Goal: Task Accomplishment & Management: Use online tool/utility

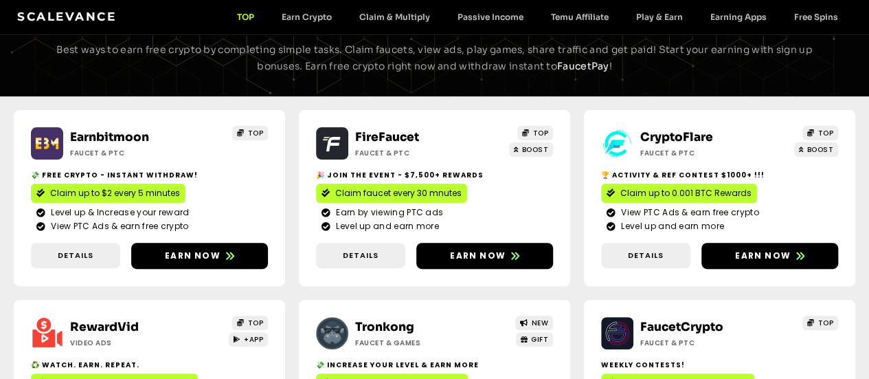
scroll to position [137, 0]
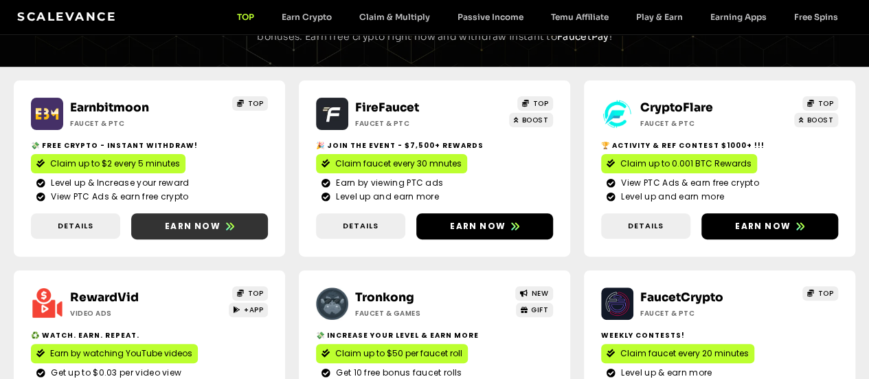
click at [165, 232] on span "Earn now" at bounding box center [193, 226] width 56 height 12
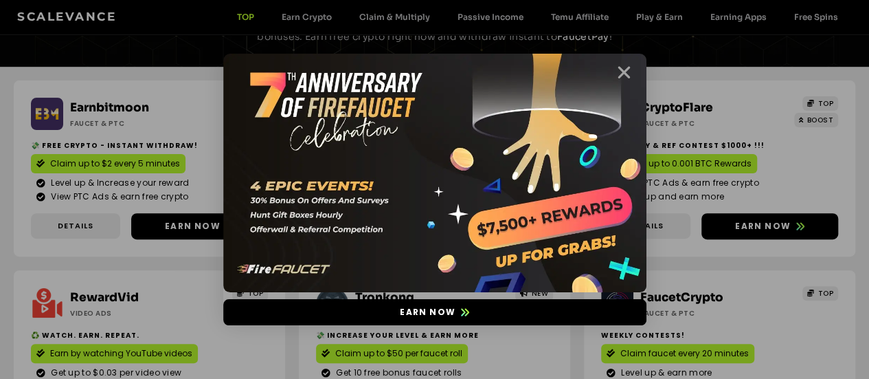
click at [618, 73] on icon "Close" at bounding box center [624, 72] width 17 height 17
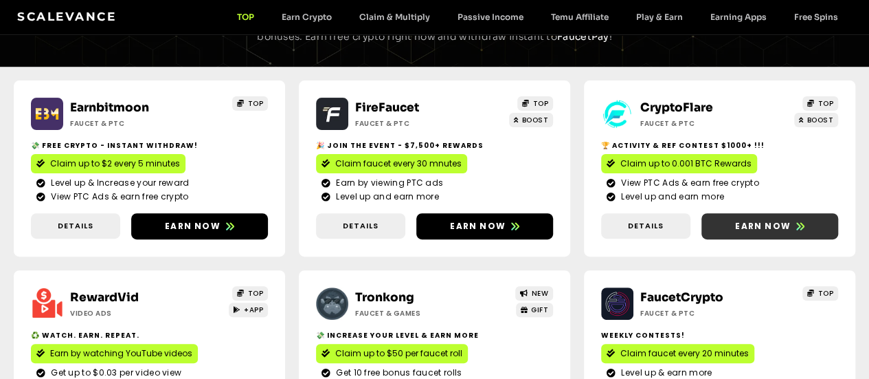
click at [702, 239] on link "Earn now" at bounding box center [770, 226] width 137 height 26
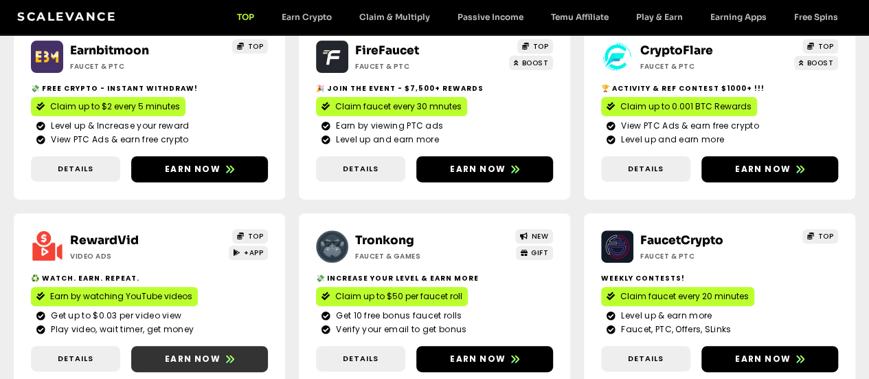
scroll to position [275, 0]
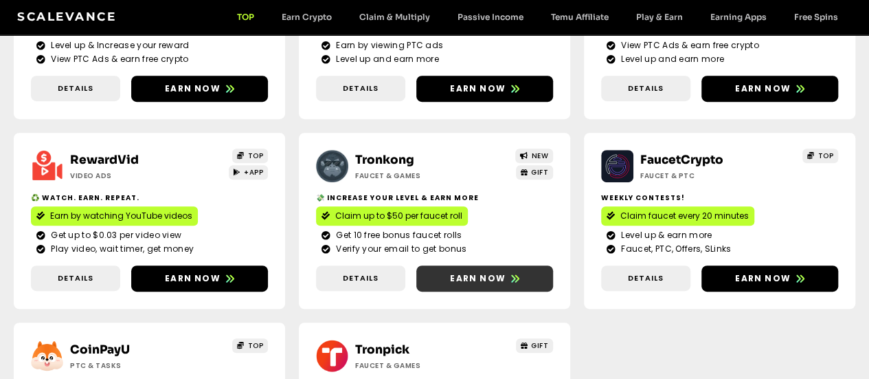
click at [450, 284] on span "Earn now" at bounding box center [478, 278] width 56 height 12
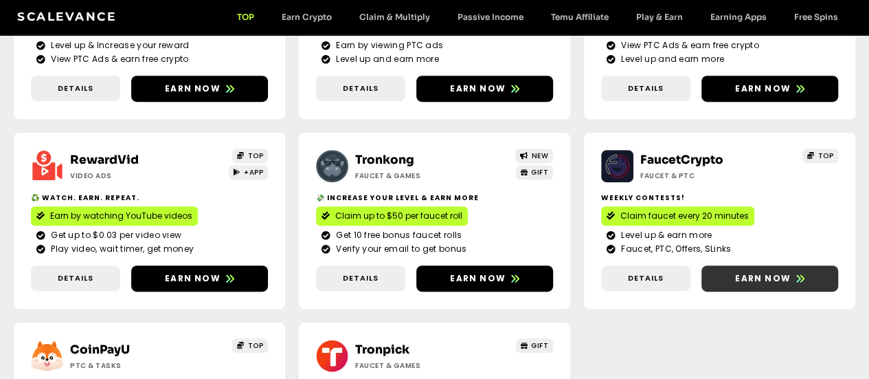
click at [735, 284] on span "Earn now" at bounding box center [763, 278] width 56 height 12
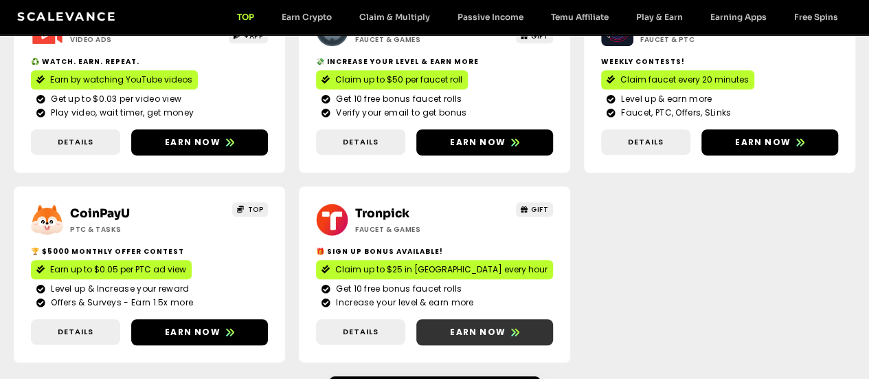
scroll to position [412, 0]
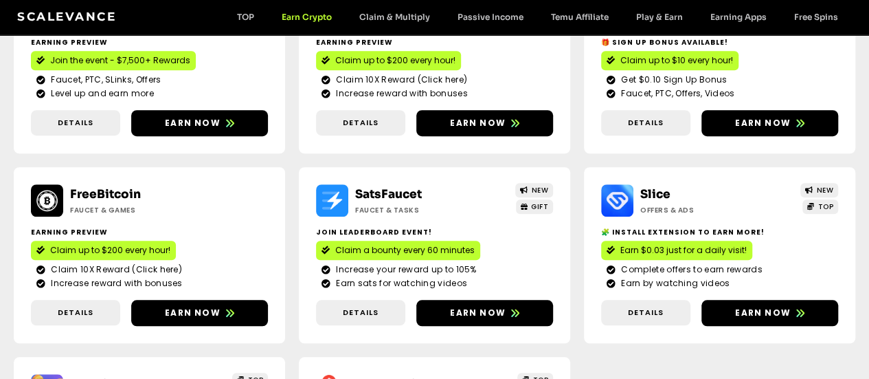
scroll to position [412, 0]
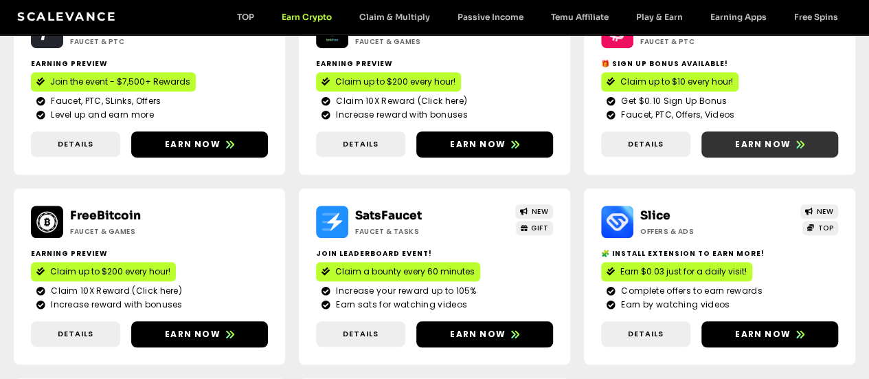
click at [735, 150] on span "Earn now" at bounding box center [763, 144] width 56 height 12
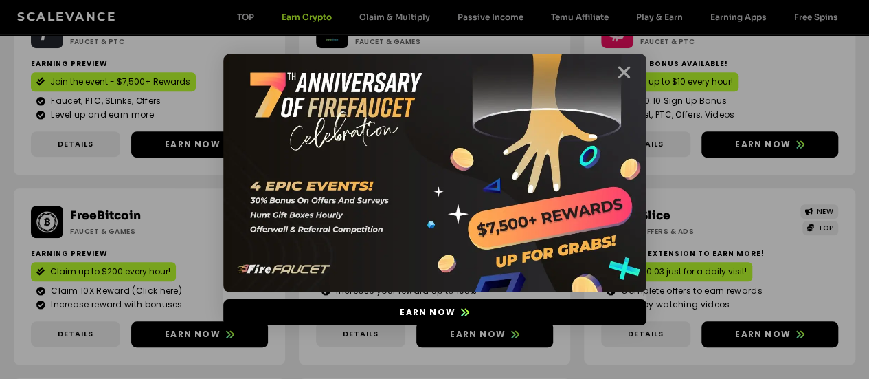
click at [619, 71] on icon "Close" at bounding box center [624, 72] width 17 height 17
